Goal: Task Accomplishment & Management: Complete application form

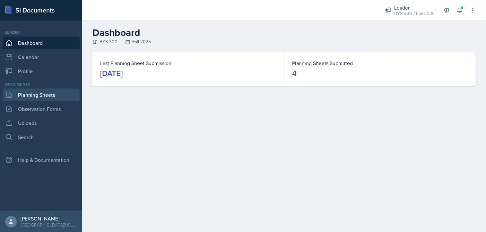
click at [57, 94] on link "Planning Sheets" at bounding box center [41, 95] width 77 height 13
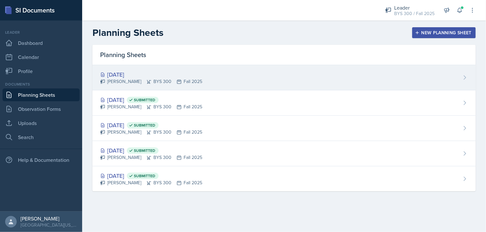
click at [206, 86] on div "[DATE] [PERSON_NAME] BYS 300 Fall 2025" at bounding box center [283, 77] width 383 height 25
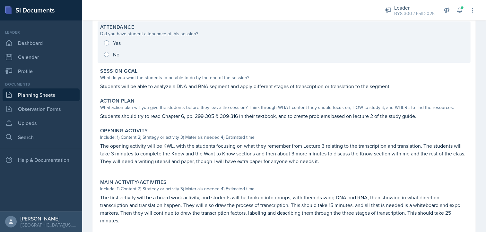
scroll to position [82, 0]
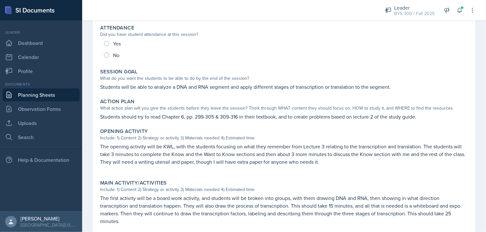
click at [44, 99] on link "Planning Sheets" at bounding box center [41, 95] width 77 height 13
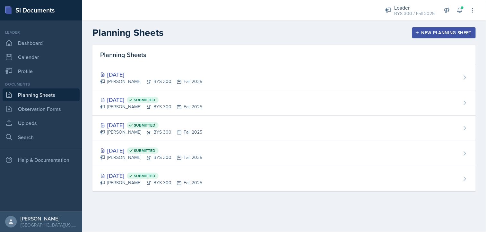
click at [418, 32] on icon "button" at bounding box center [417, 33] width 4 height 4
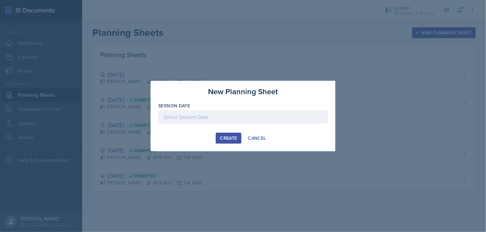
click at [229, 126] on div at bounding box center [243, 127] width 170 height 6
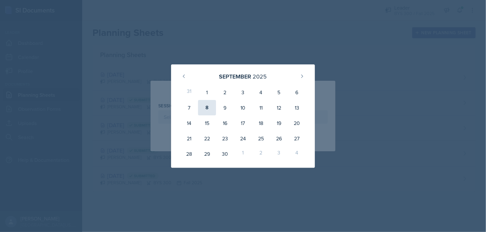
click at [207, 112] on div "8" at bounding box center [207, 107] width 18 height 15
type input "[DATE]"
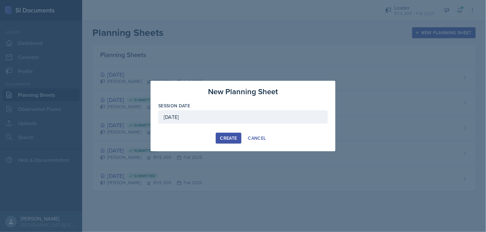
click at [227, 138] on div "Create" at bounding box center [228, 138] width 17 height 5
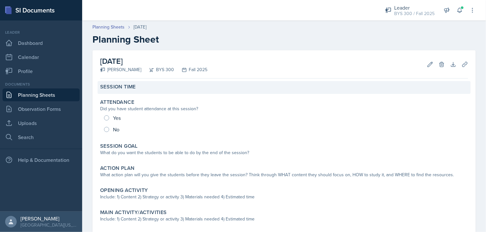
click at [192, 89] on div "Session Time" at bounding box center [284, 87] width 368 height 6
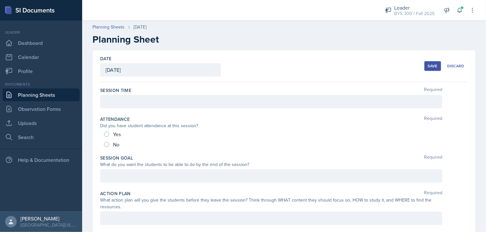
click at [183, 105] on div at bounding box center [271, 101] width 342 height 13
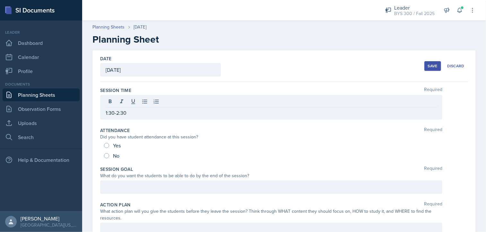
click at [131, 178] on div "What do you want the students to be able to do by the end of the session?" at bounding box center [271, 176] width 342 height 7
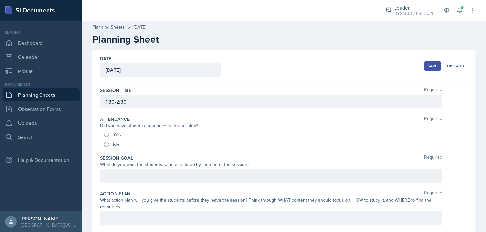
click at [131, 178] on div at bounding box center [271, 176] width 342 height 13
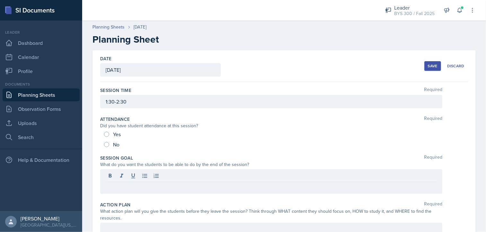
click at [428, 64] on div "Save" at bounding box center [433, 66] width 10 height 5
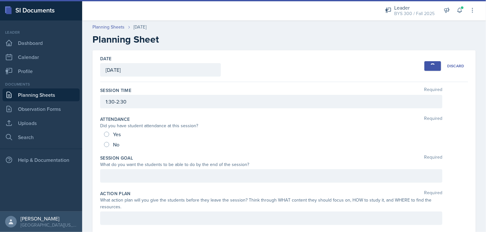
click at [141, 173] on div at bounding box center [271, 176] width 342 height 13
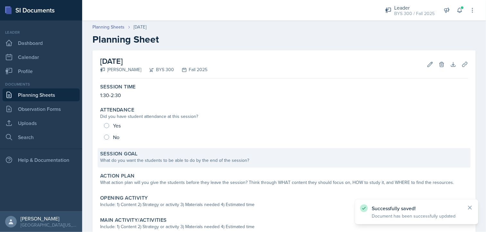
click at [145, 165] on div "Session Goal What do you want the students to be able to do by the end of the s…" at bounding box center [284, 158] width 373 height 20
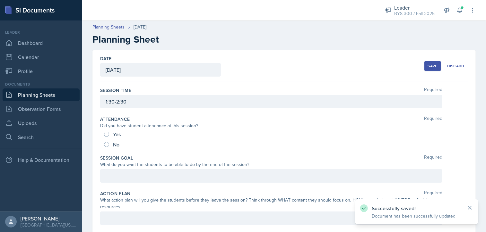
click at [134, 180] on div at bounding box center [271, 176] width 342 height 13
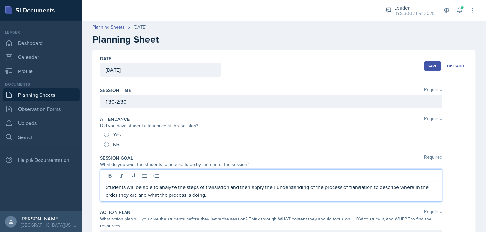
click at [425, 68] on button "Save" at bounding box center [433, 66] width 17 height 10
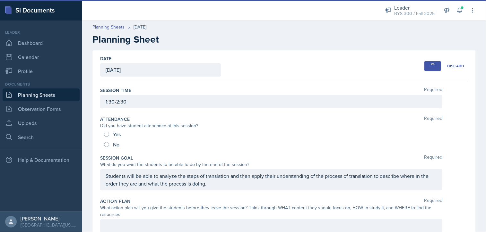
click at [69, 96] on link "Planning Sheets" at bounding box center [41, 95] width 77 height 13
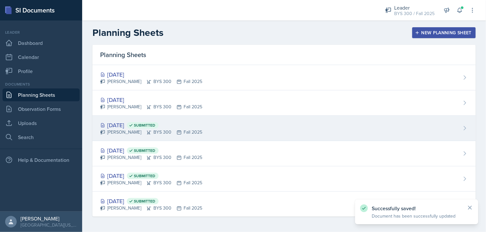
click at [131, 127] on div "[DATE] Submitted" at bounding box center [151, 125] width 102 height 9
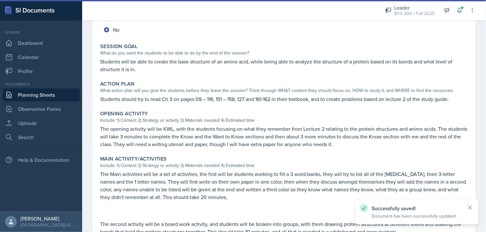
scroll to position [121, 0]
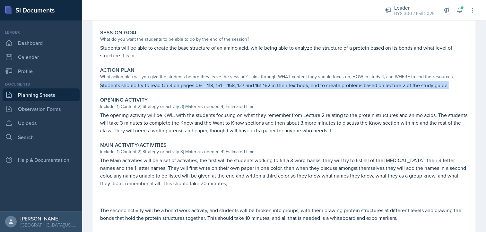
drag, startPoint x: 100, startPoint y: 84, endPoint x: 460, endPoint y: 86, distance: 359.3
click at [460, 86] on p "Students should try to read Ch 3 on pages 09 – 118, 151 – 158, 127 and 161-162 …" at bounding box center [284, 86] width 368 height 8
copy p "Students should try to read Ch 3 on pages 09 – 118, 151 – 158, 127 and 161-162 …"
click at [76, 96] on link "Planning Sheets" at bounding box center [41, 95] width 77 height 13
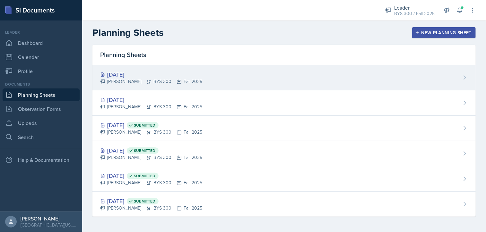
click at [146, 81] on icon at bounding box center [148, 81] width 5 height 5
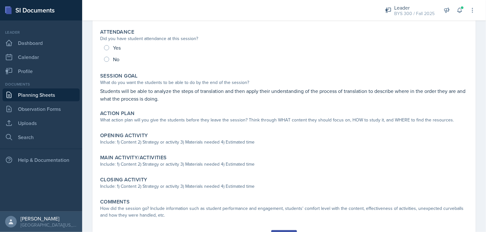
scroll to position [81, 0]
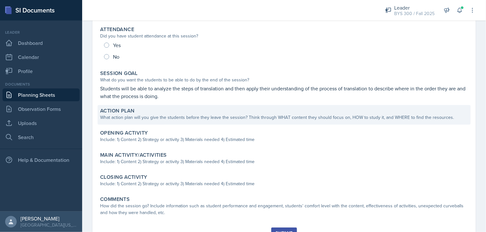
click at [167, 121] on div "Action Plan What action plan will you give the students before they leave the s…" at bounding box center [284, 115] width 373 height 20
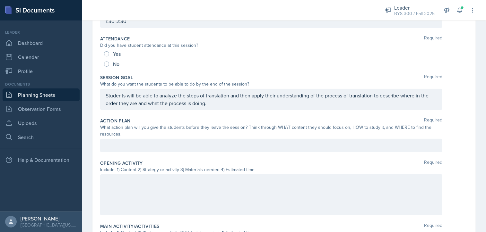
click at [154, 151] on div at bounding box center [271, 145] width 342 height 13
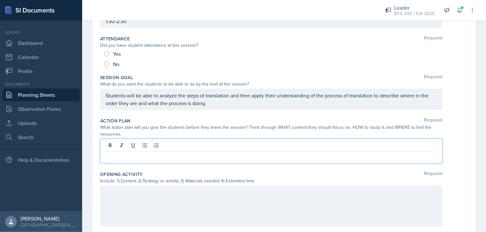
scroll to position [92, 0]
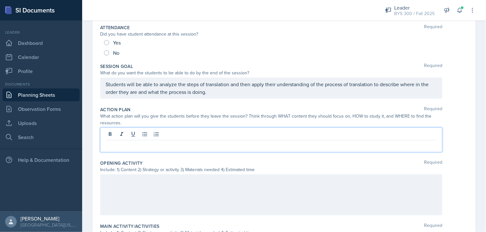
paste div
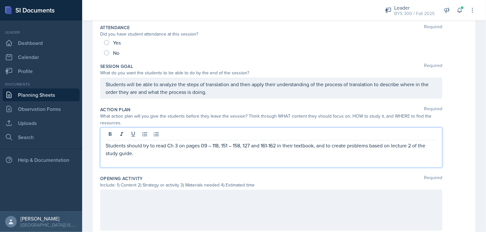
click at [415, 145] on p "Students should try to read Ch 3 on pages 09 – 118, 151 – 158, 127 and 161-162 …" at bounding box center [271, 149] width 331 height 15
drag, startPoint x: 167, startPoint y: 146, endPoint x: 281, endPoint y: 143, distance: 114.4
click at [281, 143] on p "Students should try to read Ch 3 on pages 09 – 118, 151 – 158, 127 and 161-162 …" at bounding box center [271, 149] width 331 height 15
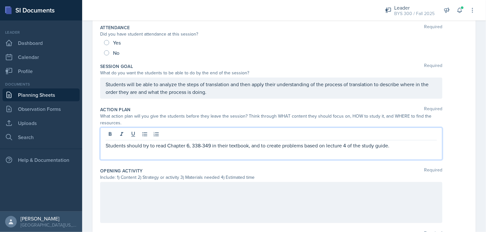
click at [193, 146] on p "Students should try to read Chapter 6, 338-349 in their textbook, and to create…" at bounding box center [271, 146] width 331 height 8
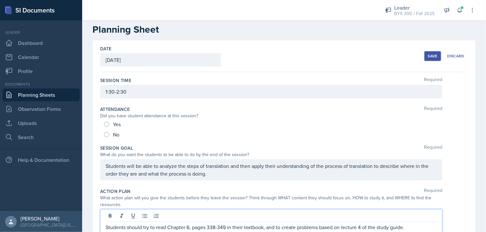
scroll to position [6, 0]
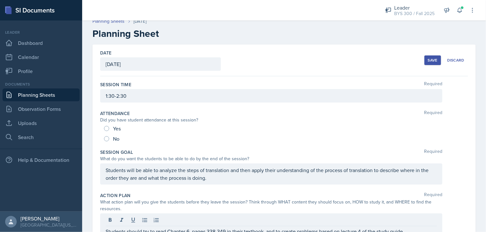
click at [428, 60] on div "Save" at bounding box center [433, 60] width 10 height 5
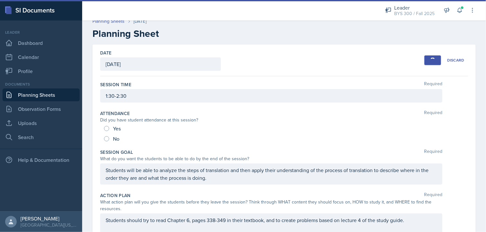
click at [46, 95] on link "Planning Sheets" at bounding box center [41, 95] width 77 height 13
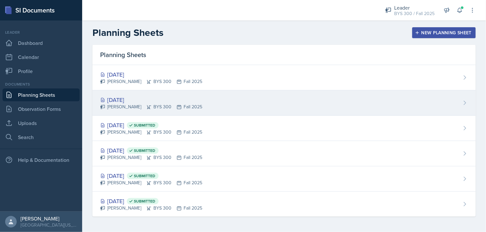
click at [206, 105] on div "[DATE] [PERSON_NAME] BYS 300 Fall 2025" at bounding box center [283, 103] width 383 height 25
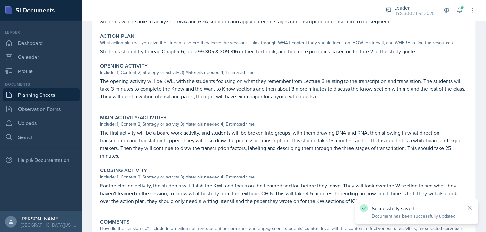
scroll to position [148, 0]
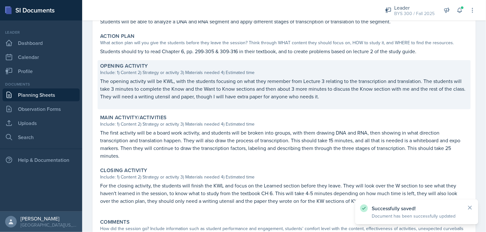
click at [178, 91] on p "The opening activity will be KWL, with the students focusing on what they remem…" at bounding box center [284, 88] width 368 height 23
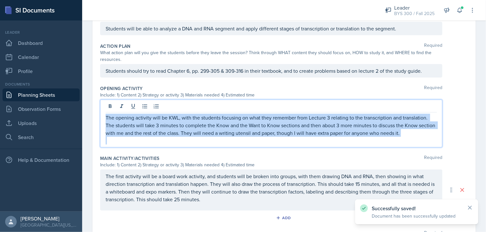
drag, startPoint x: 106, startPoint y: 104, endPoint x: 370, endPoint y: 141, distance: 266.5
click at [370, 141] on div "The opening activity will be KWL, with the students focusing on what they remem…" at bounding box center [271, 129] width 331 height 31
copy p "The opening activity will be KWL, with the students focusing on what they remem…"
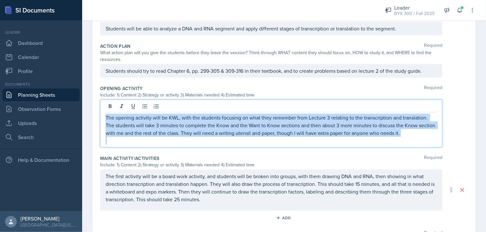
click at [67, 96] on link "Planning Sheets" at bounding box center [41, 95] width 77 height 13
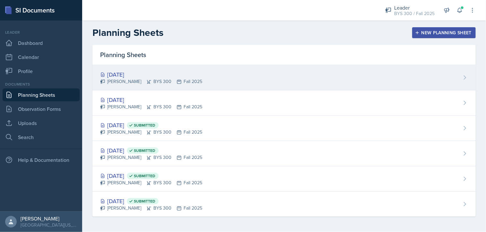
click at [142, 84] on div "[PERSON_NAME] BYS 300 Fall 2025" at bounding box center [151, 81] width 102 height 7
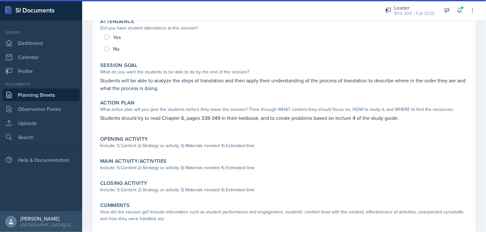
scroll to position [89, 0]
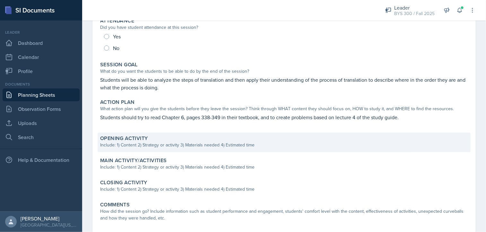
click at [146, 143] on div "Include: 1) Content 2) Strategy or activity 3) Materials needed 4) Estimated ti…" at bounding box center [284, 145] width 368 height 7
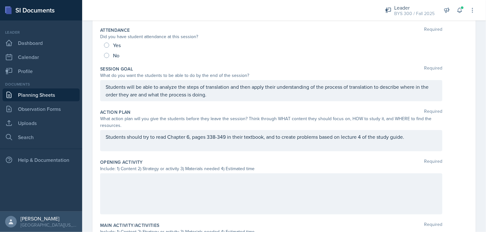
click at [138, 176] on div at bounding box center [271, 194] width 342 height 41
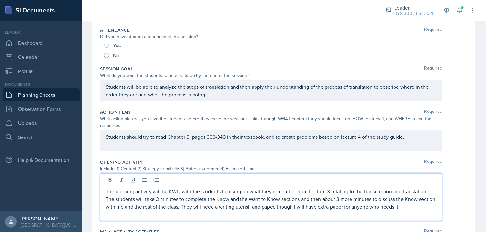
scroll to position [0, 0]
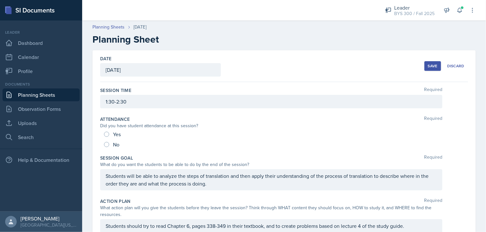
click at [425, 67] on button "Save" at bounding box center [433, 66] width 17 height 10
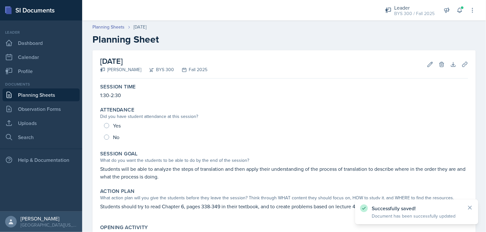
click at [56, 95] on link "Planning Sheets" at bounding box center [41, 95] width 77 height 13
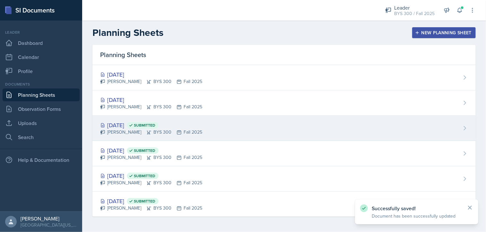
click at [210, 126] on div "[DATE] Submitted [PERSON_NAME] BYS 300 Fall 2025" at bounding box center [283, 128] width 383 height 25
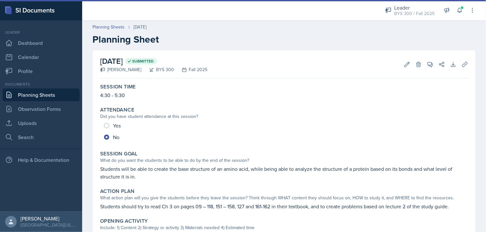
scroll to position [281, 0]
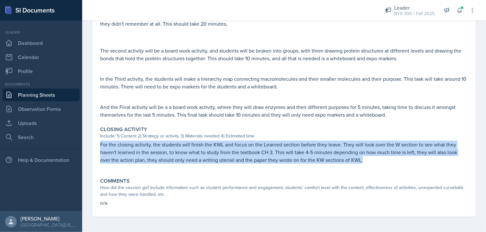
drag, startPoint x: 100, startPoint y: 144, endPoint x: 367, endPoint y: 159, distance: 267.3
click at [367, 159] on div "Closing Activity Include: 1) Content 2) Strategy or activity 3) Materials neede…" at bounding box center [284, 148] width 373 height 49
copy p "For the closing activity, the students will finish the KWL and focus on the Lea…"
click at [53, 93] on link "Planning Sheets" at bounding box center [41, 95] width 77 height 13
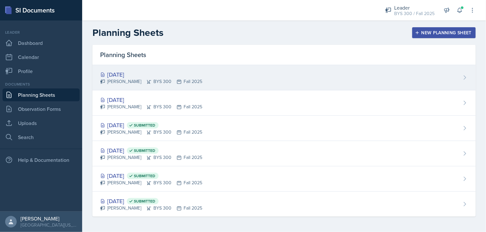
click at [215, 81] on div "[DATE] [PERSON_NAME] BYS 300 Fall 2025" at bounding box center [283, 77] width 383 height 25
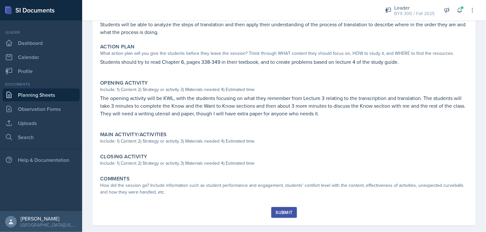
scroll to position [145, 0]
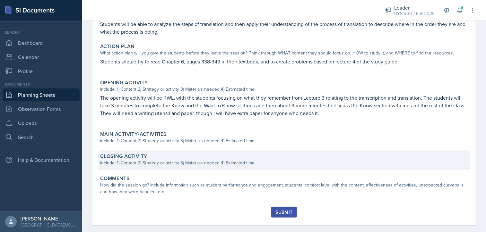
click at [159, 168] on div "Closing Activity Include: 1) Content 2) Strategy or activity 3) Materials neede…" at bounding box center [284, 161] width 373 height 20
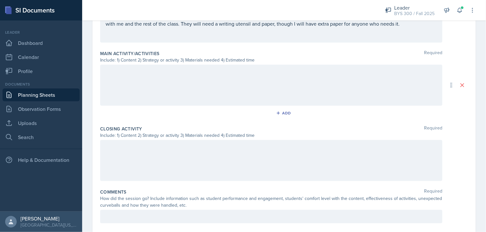
scroll to position [273, 0]
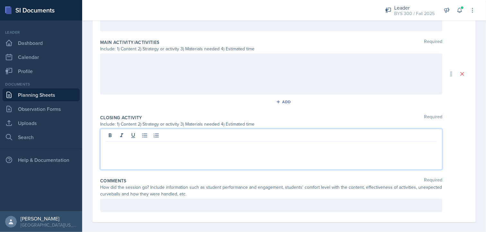
click at [163, 146] on p at bounding box center [271, 147] width 331 height 8
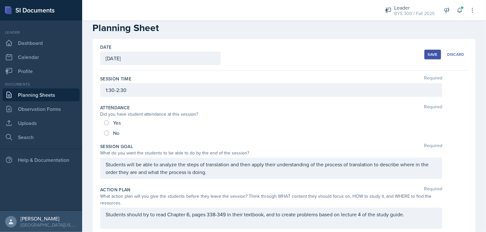
scroll to position [0, 0]
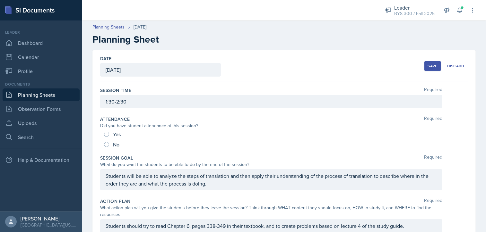
click at [433, 64] on div "Save" at bounding box center [433, 66] width 10 height 5
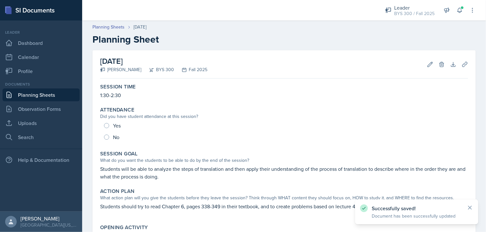
click at [41, 92] on link "Planning Sheets" at bounding box center [41, 95] width 77 height 13
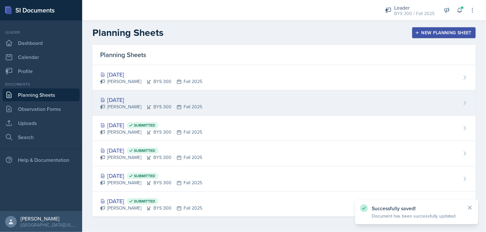
click at [154, 106] on div "[PERSON_NAME] BYS 300 Fall 2025" at bounding box center [151, 107] width 102 height 7
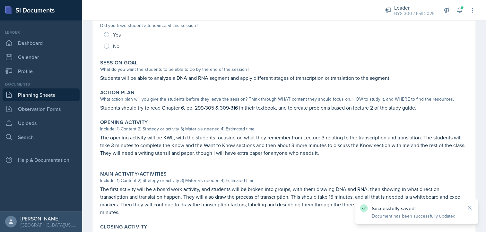
scroll to position [123, 0]
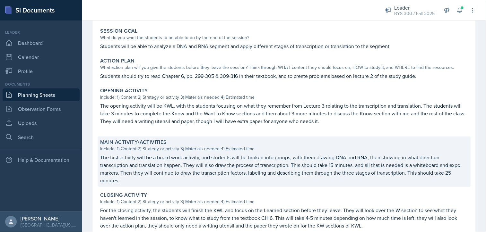
click at [152, 153] on div "Main Activity/Activities Include: 1) Content 2) Strategy or activity 3) Materia…" at bounding box center [284, 162] width 373 height 50
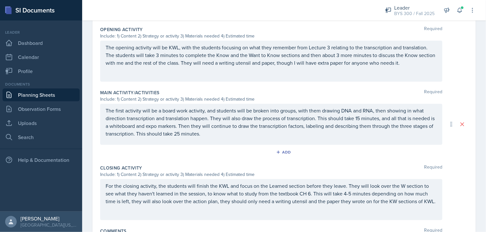
scroll to position [207, 0]
drag, startPoint x: 105, startPoint y: 109, endPoint x: 237, endPoint y: 132, distance: 133.6
click at [237, 132] on div "The first activity will be a board work activity, and students will be broken i…" at bounding box center [271, 124] width 342 height 41
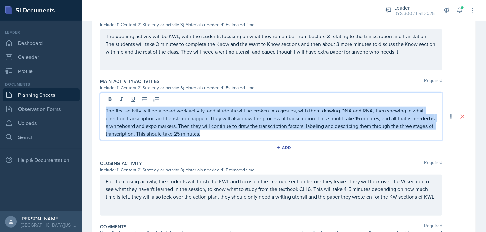
drag, startPoint x: 236, startPoint y: 134, endPoint x: 89, endPoint y: 107, distance: 149.7
click at [89, 107] on div "Date [DATE] [DATE] 31 1 2 3 4 5 6 7 8 9 10 11 12 13 14 15 16 17 18 19 20 21 22 …" at bounding box center [284, 58] width 404 height 452
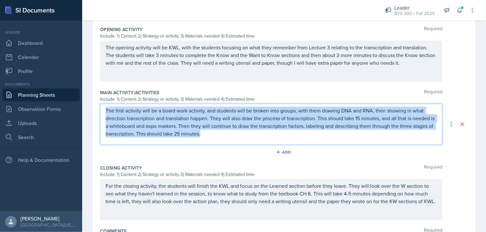
copy p "The first activity will be a board work activity, and students will be broken i…"
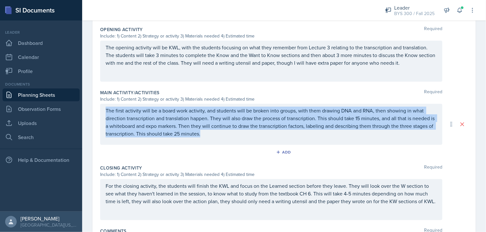
click at [52, 96] on link "Planning Sheets" at bounding box center [41, 95] width 77 height 13
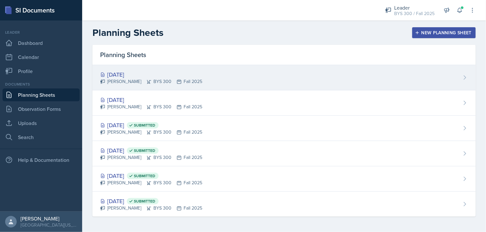
click at [188, 75] on div "[DATE]" at bounding box center [151, 74] width 102 height 9
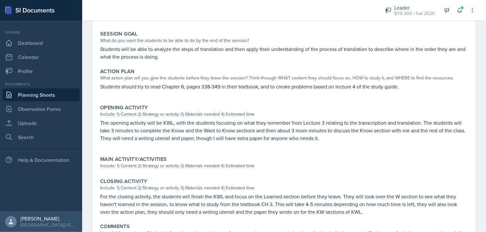
scroll to position [121, 0]
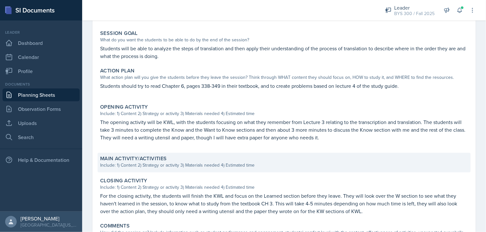
click at [166, 163] on div "Include: 1) Content 2) Strategy or activity 3) Materials needed 4) Estimated ti…" at bounding box center [284, 165] width 368 height 7
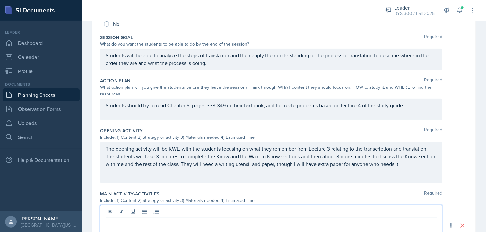
click at [136, 213] on div at bounding box center [271, 226] width 342 height 41
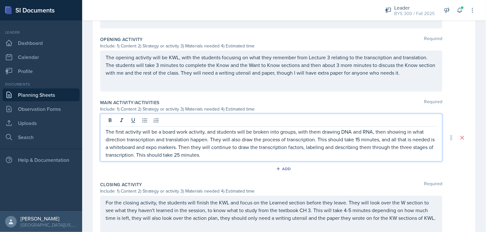
scroll to position [213, 0]
click at [211, 139] on p "The first activity will be a board work activity, and students will be broken i…" at bounding box center [271, 143] width 331 height 31
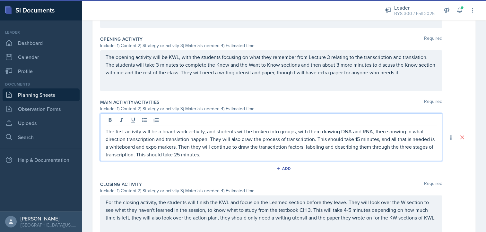
click at [361, 138] on p "The first activity will be a board work activity, and students will be broken i…" at bounding box center [271, 143] width 331 height 31
click at [317, 137] on p "The first activity will be a board work activity, and students will be broken i…" at bounding box center [271, 143] width 331 height 31
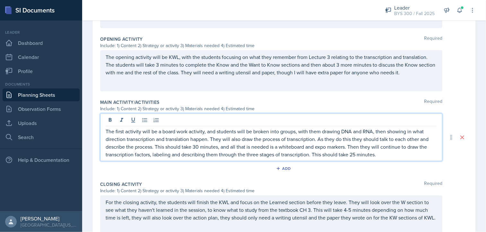
click at [199, 145] on p "The first activity will be a board work activity, and students will be broken i…" at bounding box center [271, 143] width 331 height 31
drag, startPoint x: 105, startPoint y: 153, endPoint x: 149, endPoint y: 153, distance: 44.0
click at [149, 153] on p "The first activity will be a board work activity, and students will be broken i…" at bounding box center [271, 143] width 331 height 31
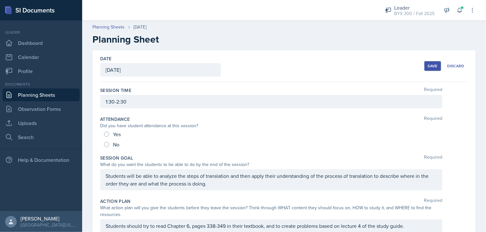
scroll to position [0, 0]
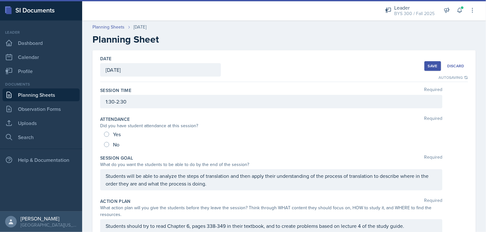
click at [434, 68] on button "Save" at bounding box center [433, 66] width 17 height 10
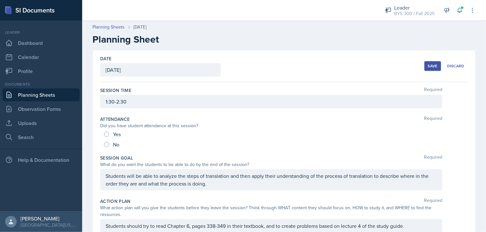
click at [425, 72] on div "Save Discard" at bounding box center [447, 66] width 44 height 15
click at [425, 69] on button "Save" at bounding box center [433, 66] width 17 height 10
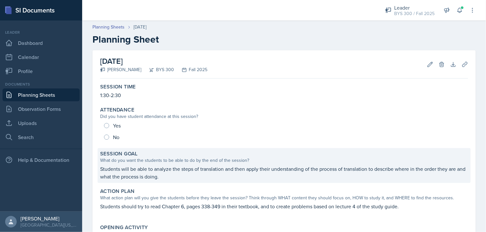
click at [128, 169] on p "Students will be able to analyze the steps of translation and then apply their …" at bounding box center [284, 172] width 368 height 15
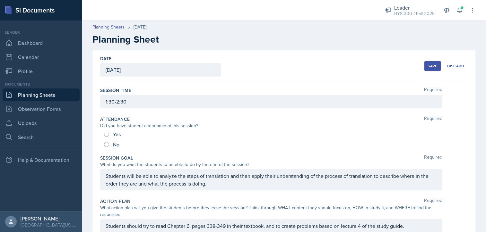
drag, startPoint x: 105, startPoint y: 174, endPoint x: 225, endPoint y: 186, distance: 120.4
click at [225, 186] on div "Students will be able to analyze the steps of translation and then apply their …" at bounding box center [271, 180] width 342 height 21
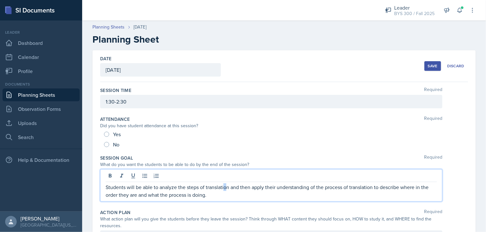
click at [224, 187] on p "Students will be able to analyze the steps of translation and then apply their …" at bounding box center [271, 191] width 331 height 15
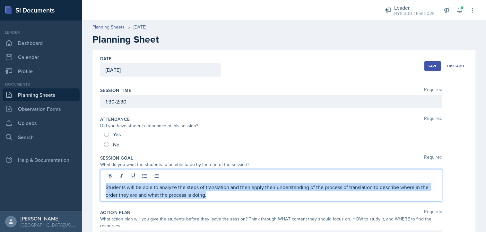
drag, startPoint x: 208, startPoint y: 196, endPoint x: 85, endPoint y: 181, distance: 124.3
copy p "Students will be able to analyze the steps of translation and then apply their …"
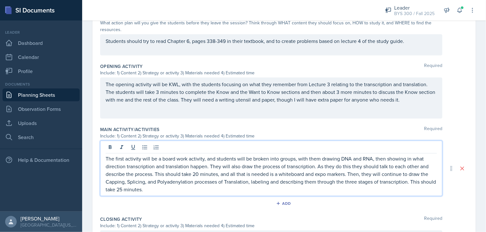
scroll to position [208, 0]
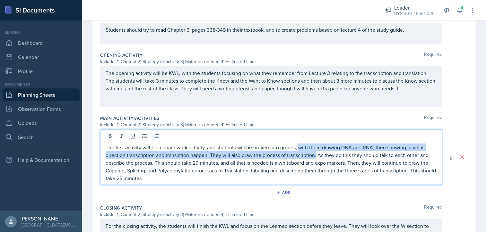
drag, startPoint x: 298, startPoint y: 146, endPoint x: 317, endPoint y: 151, distance: 19.3
click at [317, 151] on p "The first activity will be a board work activity, and students will be broken i…" at bounding box center [271, 163] width 331 height 39
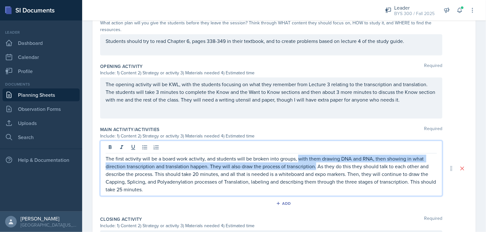
copy p "with them drawing DNA and RNA, then showing in what direction transcription and…"
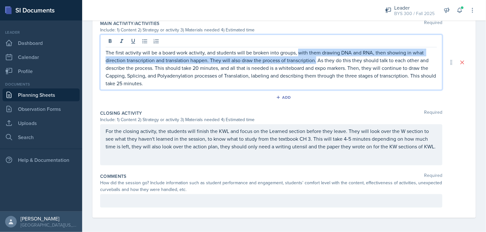
scroll to position [0, 0]
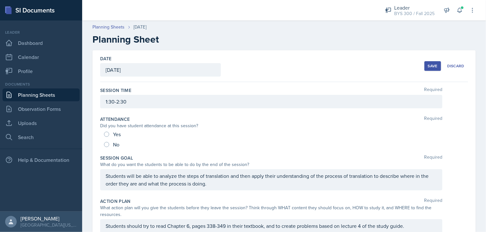
click at [428, 68] on div "Save" at bounding box center [433, 66] width 10 height 5
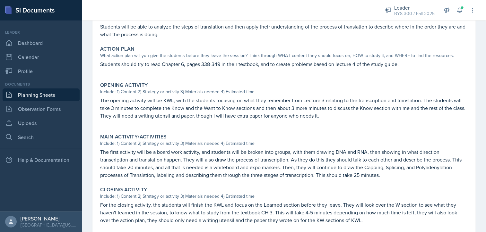
scroll to position [144, 0]
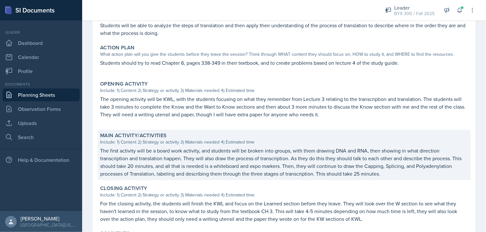
click at [177, 162] on p "The first activity will be a board work activity, and students will be broken i…" at bounding box center [284, 162] width 368 height 31
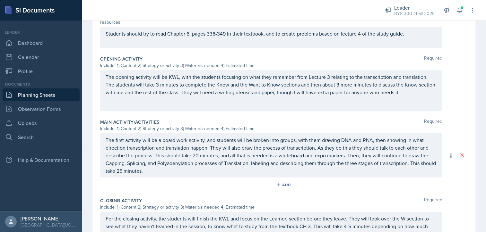
scroll to position [204, 0]
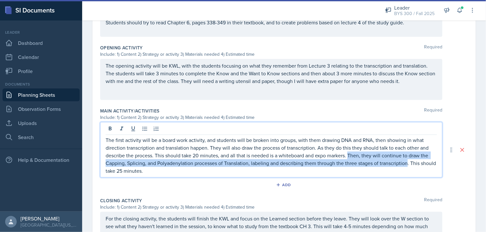
drag, startPoint x: 349, startPoint y: 154, endPoint x: 408, endPoint y: 162, distance: 58.6
click at [408, 162] on p "The first activity will be a board work activity, and students will be broken i…" at bounding box center [271, 155] width 331 height 39
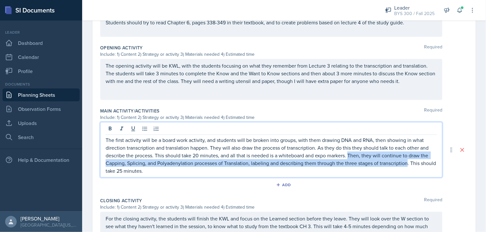
copy p "Then, they will continue to draw the Capping, Splicing, and Polyadenylation pro…"
click at [402, 162] on p "The first activity will be a board work activity, and students will be broken i…" at bounding box center [271, 155] width 331 height 39
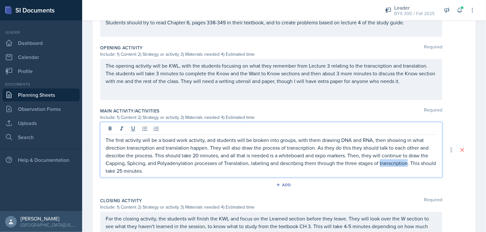
click at [402, 162] on p "The first activity will be a board work activity, and students will be broken i…" at bounding box center [271, 155] width 331 height 39
